Goal: Task Accomplishment & Management: Use online tool/utility

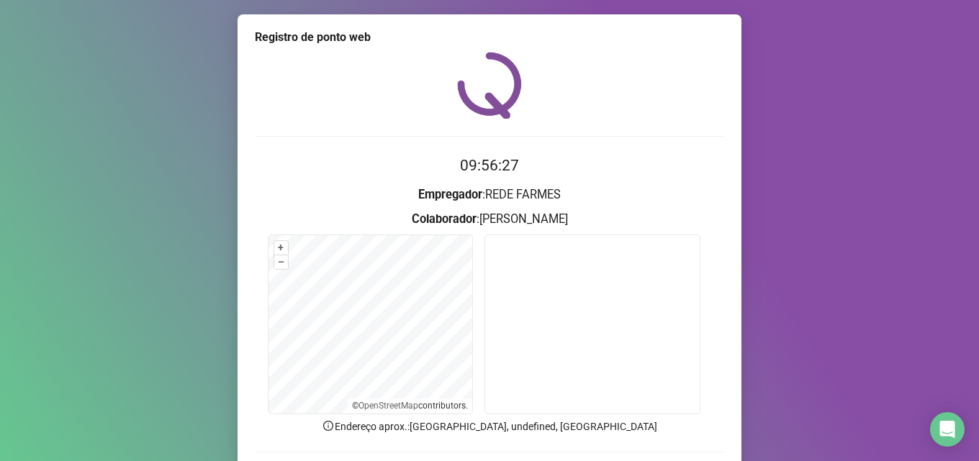
scroll to position [101, 0]
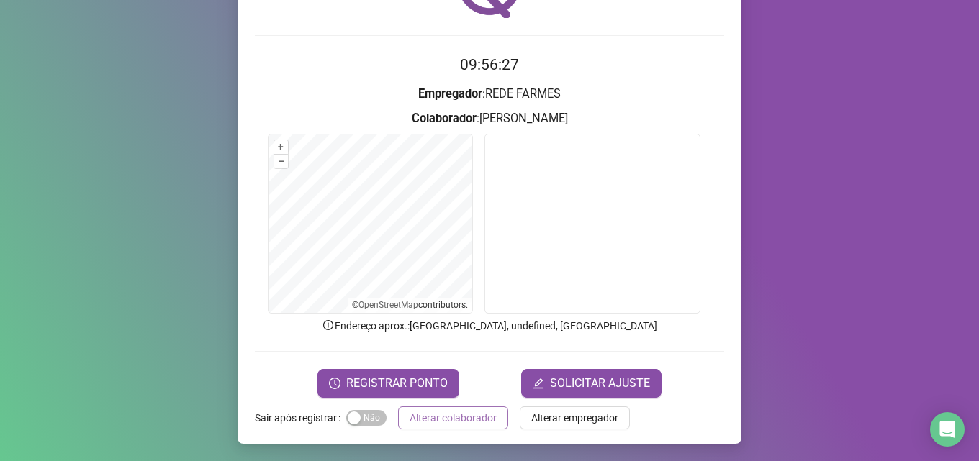
click at [469, 412] on span "Alterar colaborador" at bounding box center [453, 418] width 87 height 16
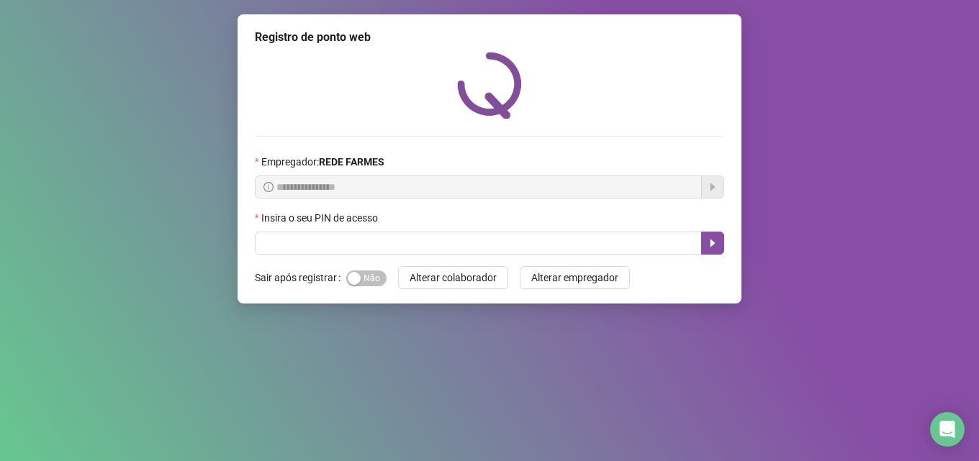
scroll to position [0, 0]
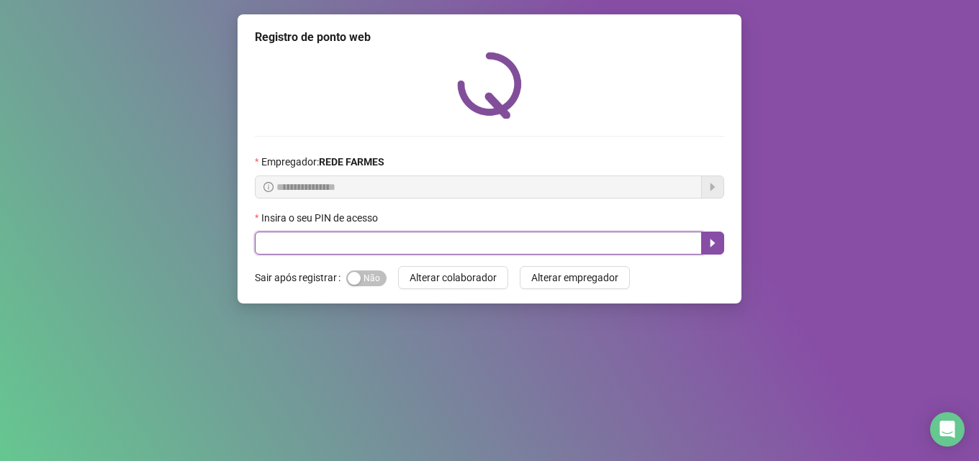
click at [587, 242] on input "text" at bounding box center [478, 243] width 447 height 23
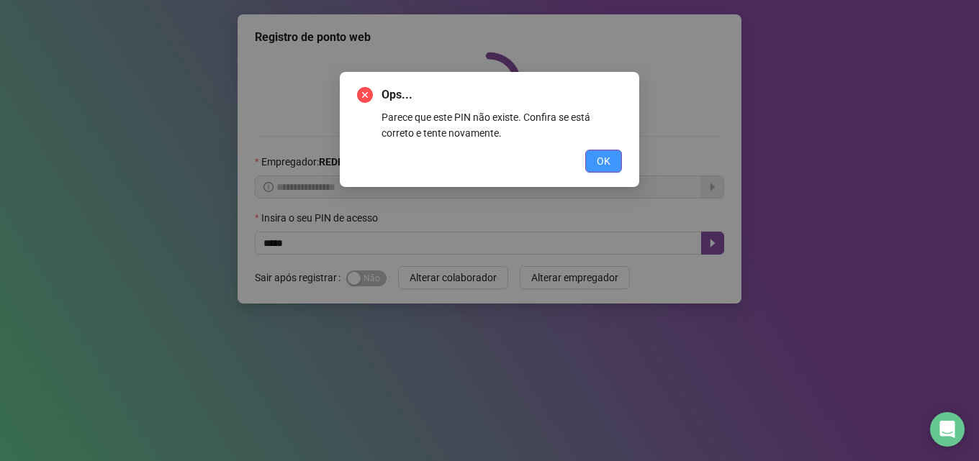
click at [595, 172] on button "OK" at bounding box center [603, 161] width 37 height 23
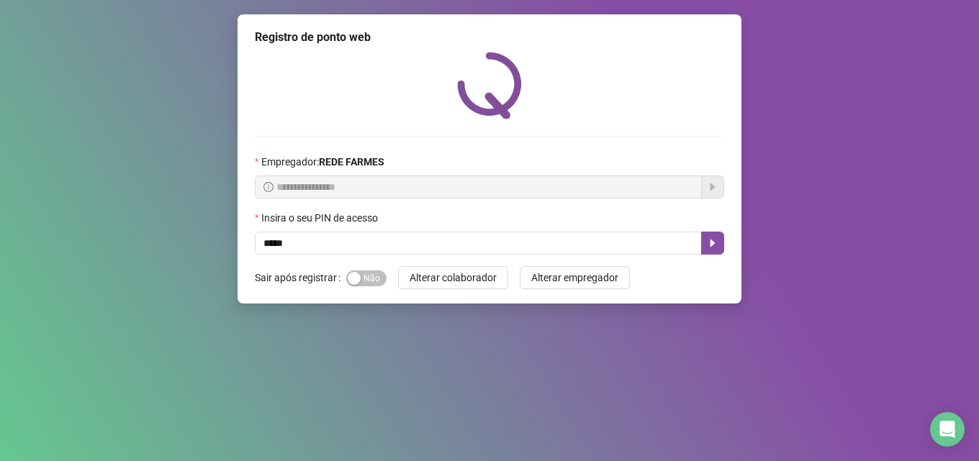
click at [595, 165] on div "Empregador : REDE FARMES" at bounding box center [489, 165] width 469 height 22
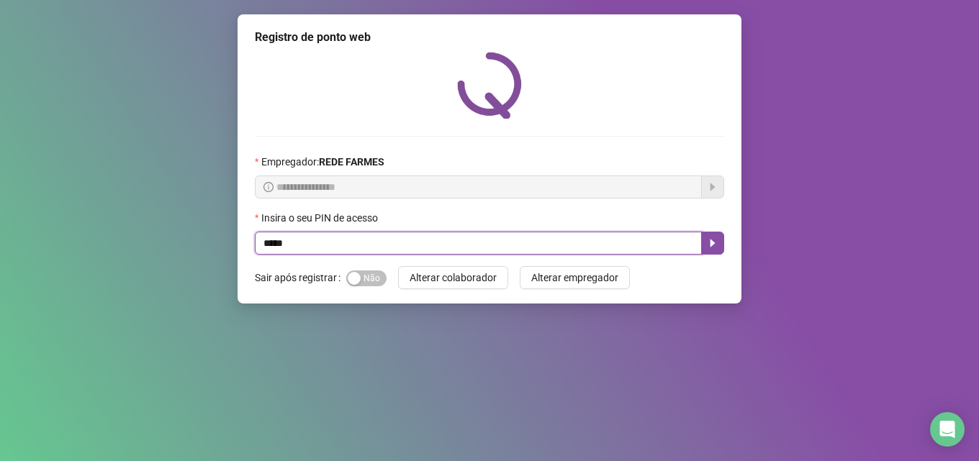
click at [588, 236] on input "*****" at bounding box center [478, 243] width 447 height 23
type input "*****"
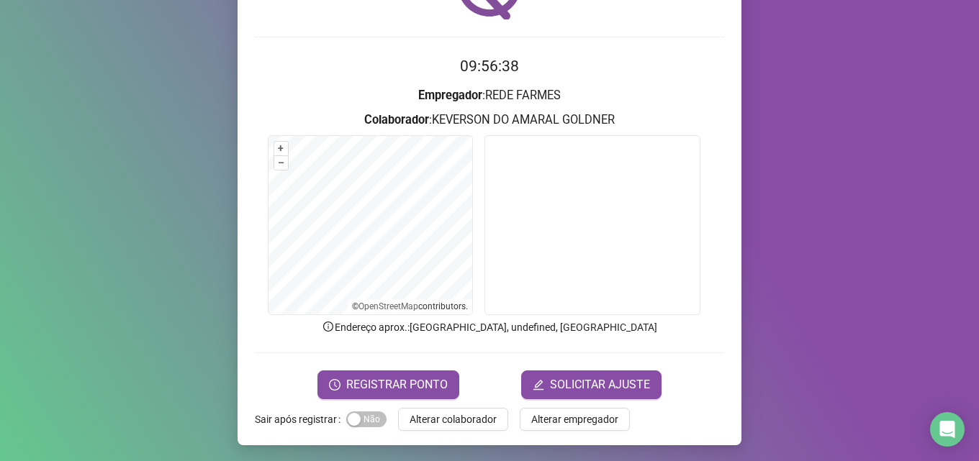
scroll to position [101, 0]
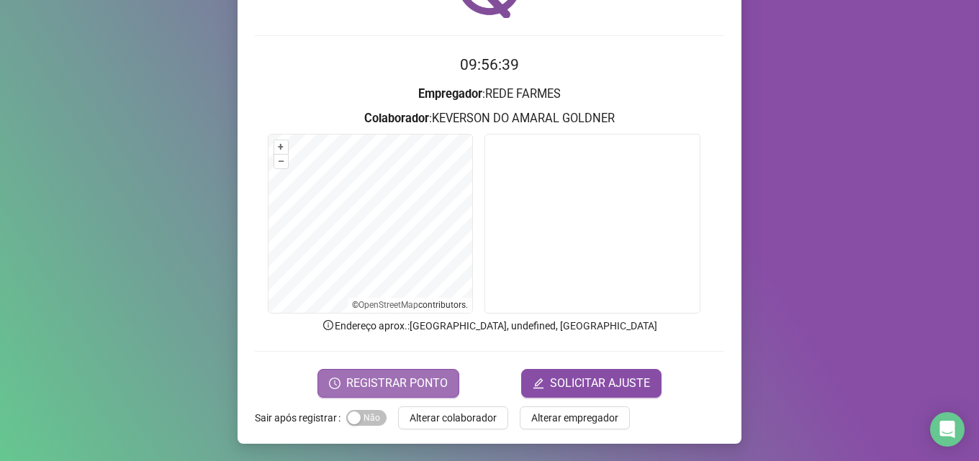
click at [400, 379] on span "REGISTRAR PONTO" at bounding box center [397, 383] width 102 height 17
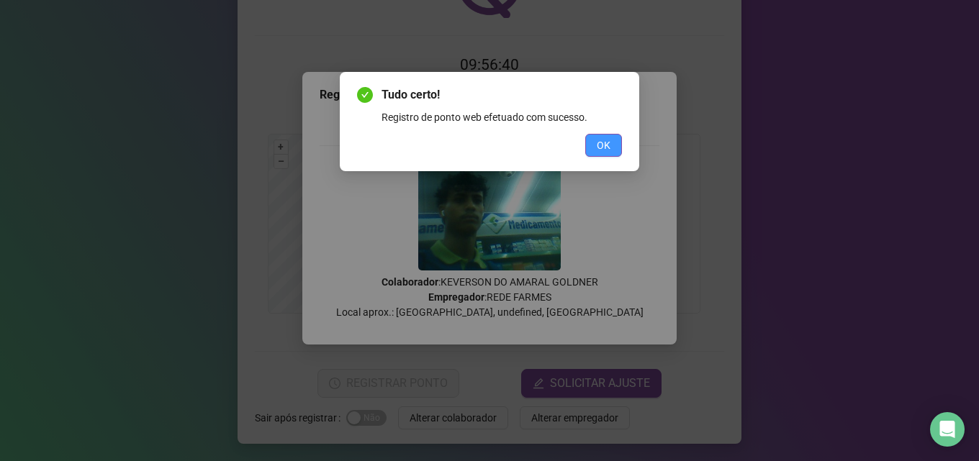
click at [615, 138] on button "OK" at bounding box center [603, 145] width 37 height 23
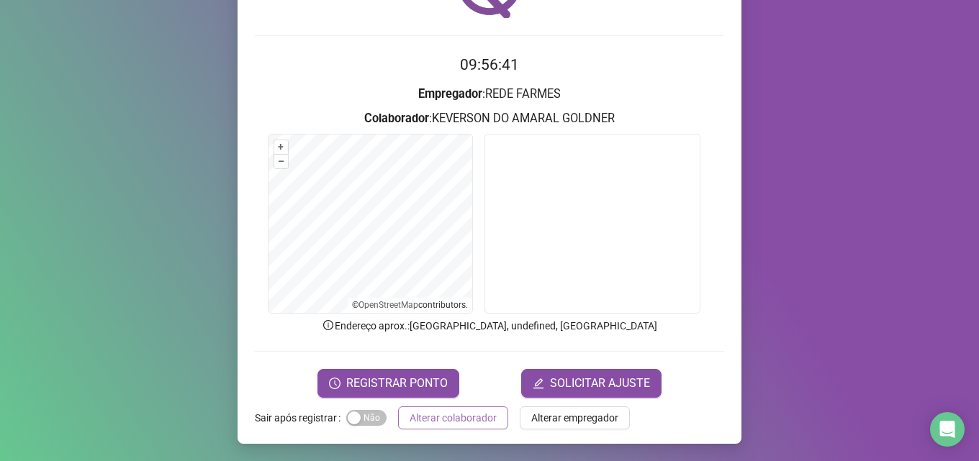
click at [456, 413] on span "Alterar colaborador" at bounding box center [453, 418] width 87 height 16
